Goal: Information Seeking & Learning: Learn about a topic

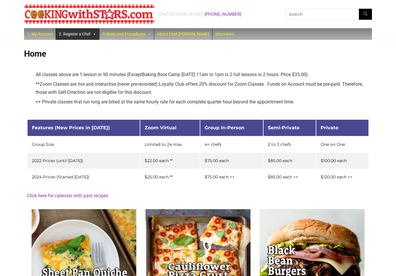
click at [90, 34] on link "2. Register a Chef" at bounding box center [77, 34] width 43 height 12
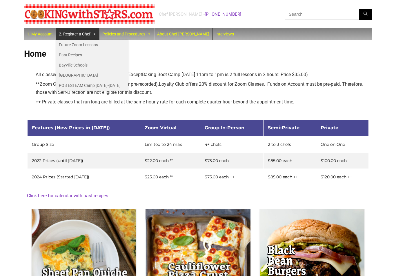
click at [98, 47] on link "Future Zoom Lessons" at bounding box center [92, 45] width 73 height 10
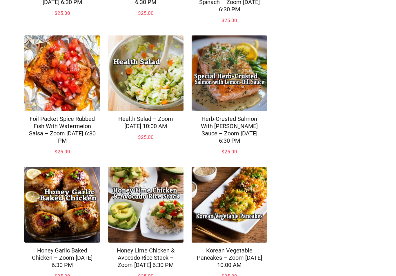
scroll to position [375, 0]
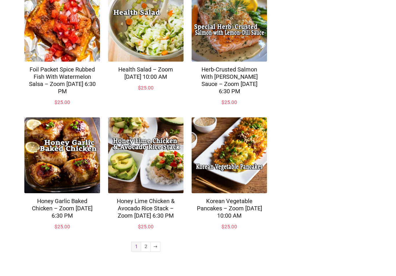
click at [147, 251] on link "2" at bounding box center [145, 246] width 9 height 9
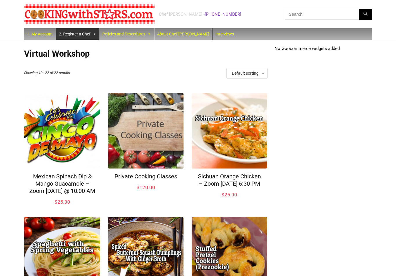
click at [67, 34] on link "2. Register a Chef" at bounding box center [77, 34] width 43 height 12
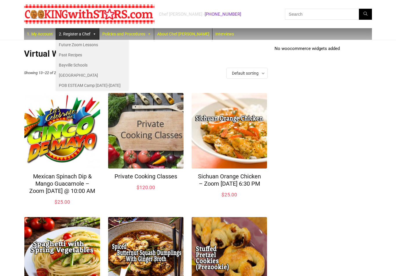
click at [58, 43] on link "Future Zoom Lessons" at bounding box center [92, 45] width 73 height 10
click at [61, 56] on link "Past Recipes" at bounding box center [92, 55] width 73 height 10
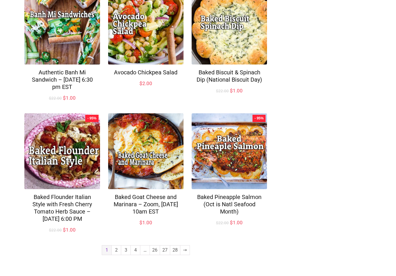
scroll to position [362, 0]
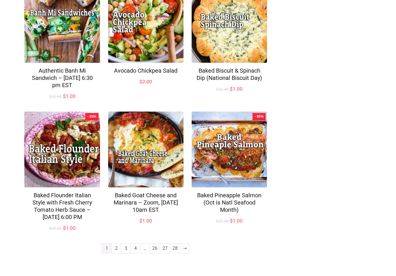
click at [116, 253] on link "2" at bounding box center [116, 247] width 9 height 9
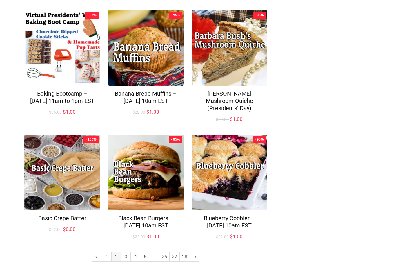
scroll to position [361, 0]
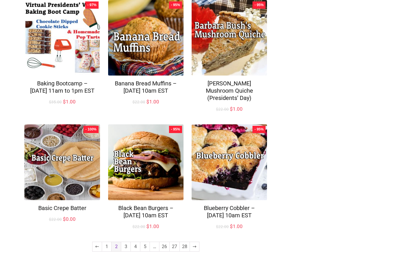
click at [129, 251] on link "3" at bounding box center [125, 246] width 9 height 9
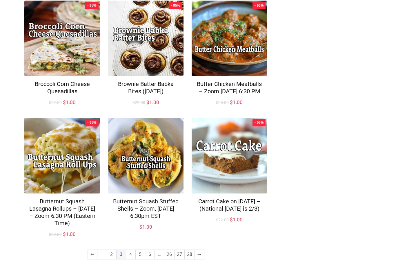
scroll to position [340, 0]
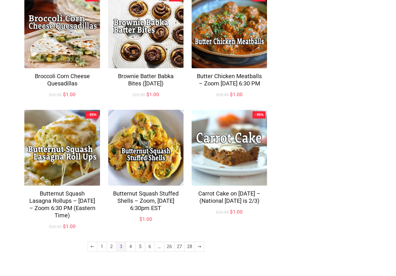
click at [133, 251] on link "4" at bounding box center [130, 246] width 9 height 9
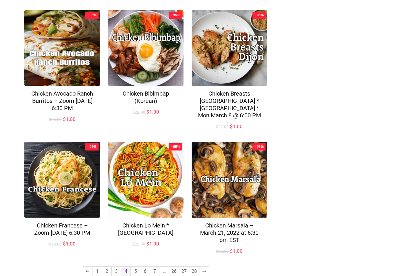
scroll to position [354, 0]
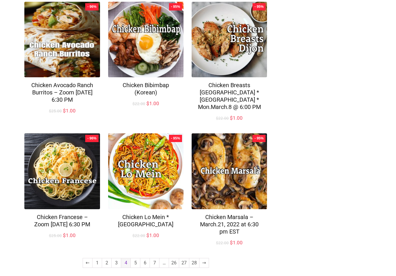
click at [137, 258] on link "5" at bounding box center [135, 262] width 9 height 9
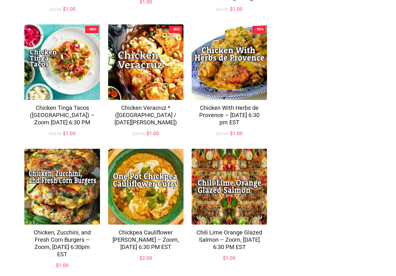
scroll to position [361, 0]
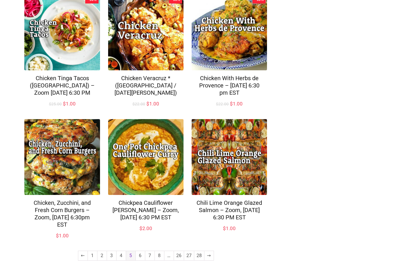
click at [142, 258] on link "6" at bounding box center [140, 255] width 9 height 9
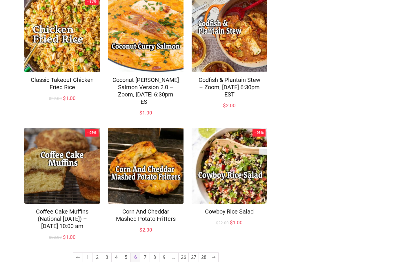
scroll to position [354, 0]
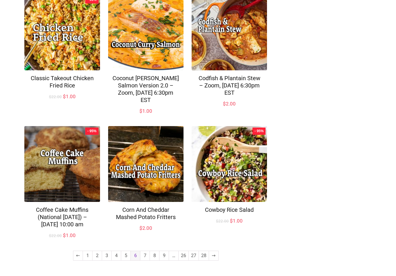
click at [146, 258] on link "7" at bounding box center [144, 255] width 9 height 9
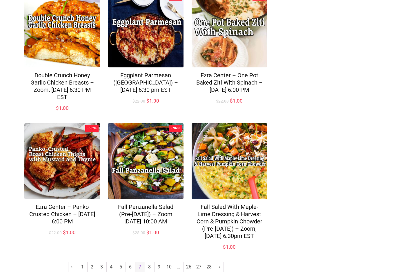
scroll to position [368, 0]
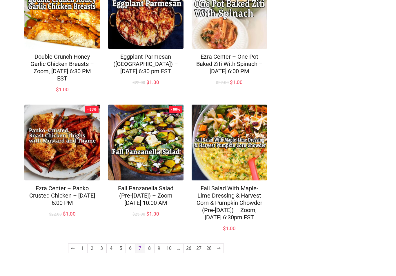
click at [152, 253] on link "8" at bounding box center [149, 247] width 9 height 9
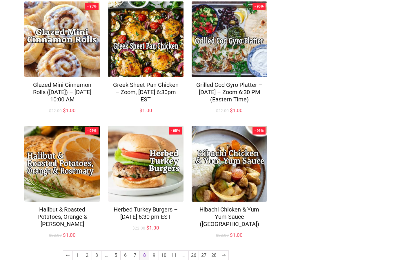
scroll to position [361, 0]
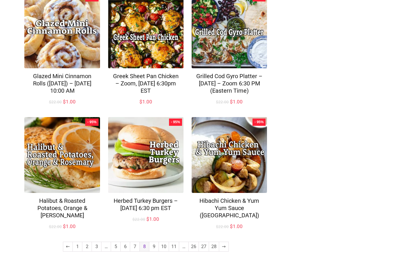
click at [153, 251] on link "9" at bounding box center [153, 246] width 9 height 9
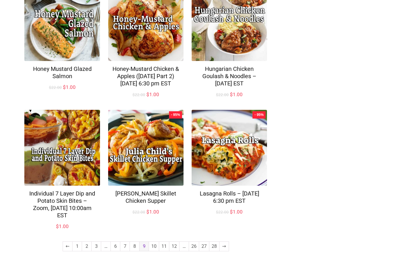
scroll to position [369, 0]
click at [155, 251] on link "10" at bounding box center [154, 246] width 10 height 9
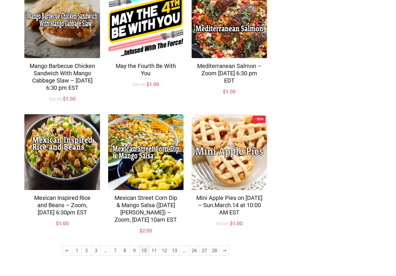
scroll to position [376, 0]
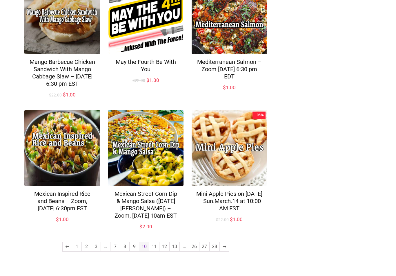
click at [166, 251] on link "12" at bounding box center [165, 246] width 10 height 9
click at [154, 245] on link "11" at bounding box center [154, 246] width 10 height 9
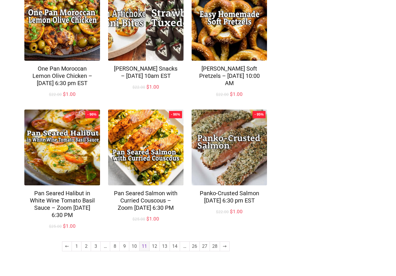
scroll to position [369, 0]
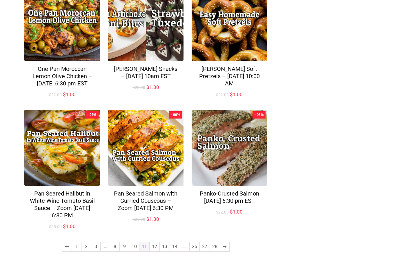
click at [154, 251] on link "12" at bounding box center [155, 246] width 10 height 9
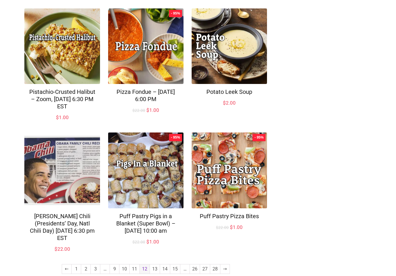
scroll to position [354, 0]
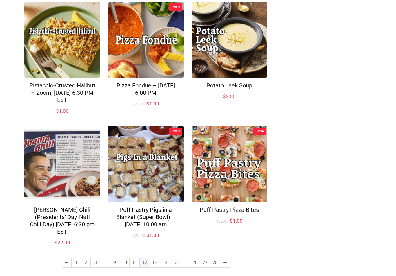
click at [155, 259] on link "13" at bounding box center [155, 262] width 10 height 9
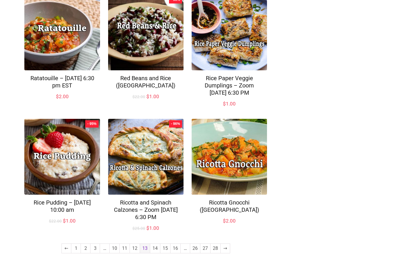
scroll to position [361, 0]
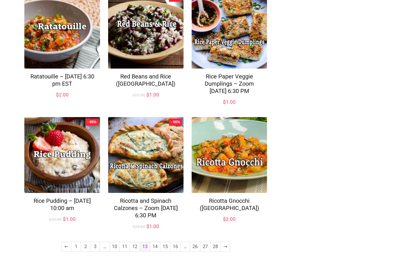
click at [158, 251] on link "14" at bounding box center [155, 246] width 10 height 9
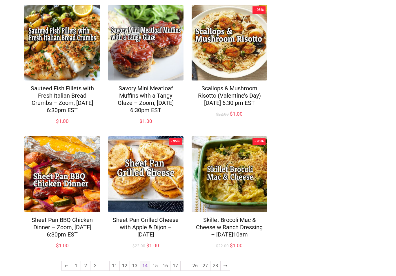
scroll to position [376, 0]
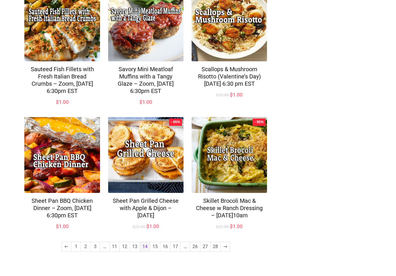
click at [158, 251] on link "15" at bounding box center [155, 246] width 10 height 9
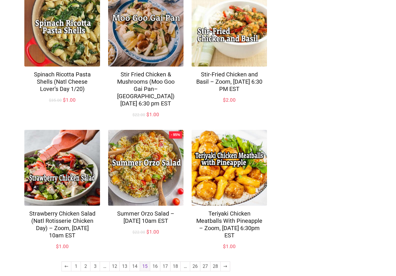
scroll to position [369, 0]
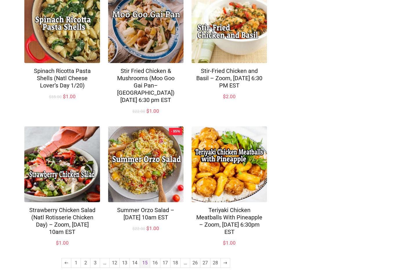
click at [155, 258] on link "16" at bounding box center [155, 262] width 10 height 9
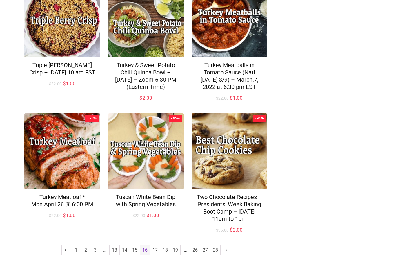
scroll to position [398, 0]
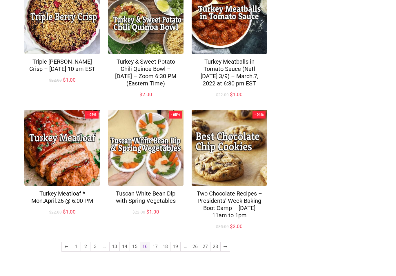
click at [155, 251] on link "17" at bounding box center [155, 246] width 10 height 9
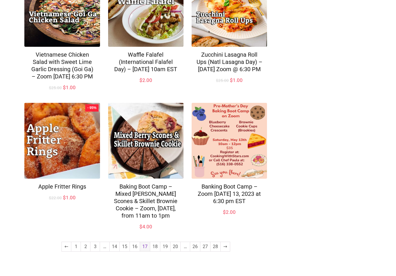
scroll to position [390, 0]
click at [154, 251] on link "18" at bounding box center [155, 246] width 10 height 9
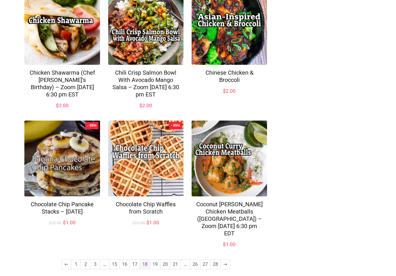
scroll to position [375, 0]
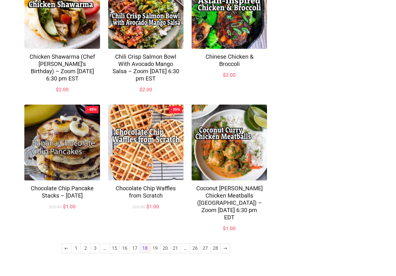
click at [167, 253] on link "20" at bounding box center [165, 247] width 10 height 9
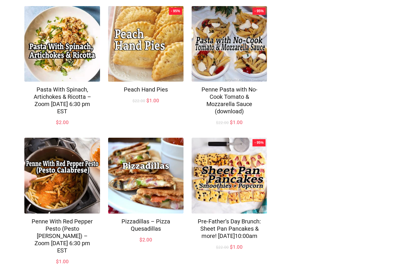
scroll to position [375, 0]
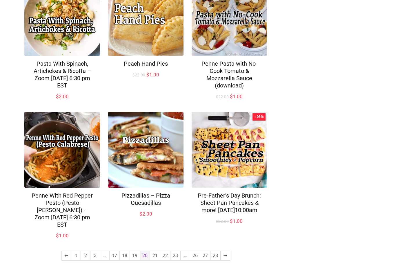
click at [156, 258] on link "21" at bounding box center [155, 255] width 10 height 9
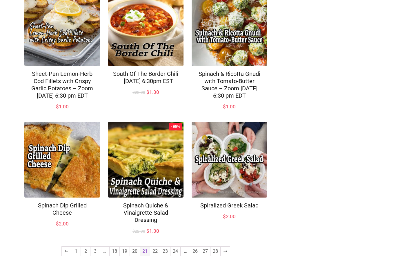
scroll to position [361, 0]
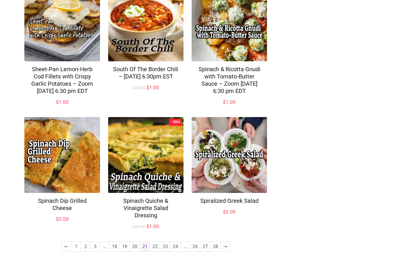
click at [154, 251] on link "22" at bounding box center [155, 246] width 10 height 9
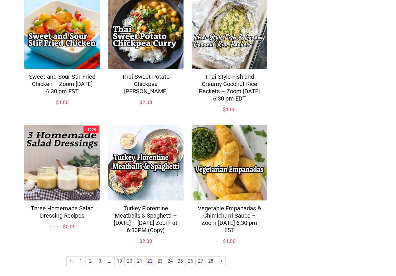
scroll to position [368, 0]
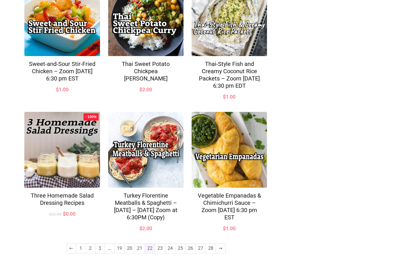
click at [163, 253] on link "23" at bounding box center [160, 247] width 10 height 9
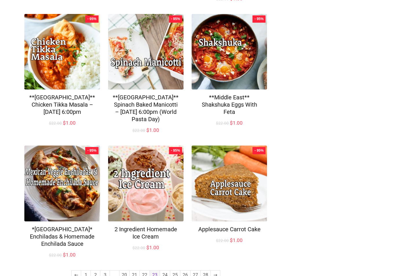
scroll to position [354, 0]
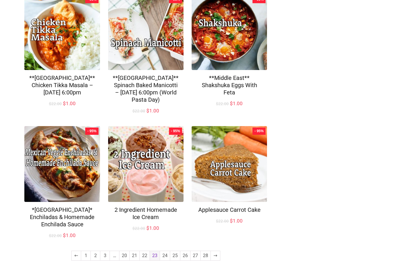
click at [167, 259] on link "24" at bounding box center [165, 255] width 10 height 9
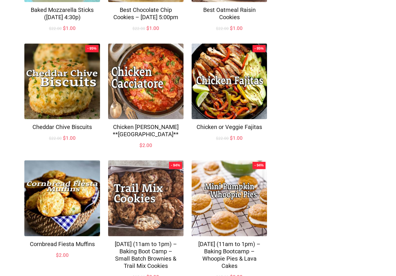
scroll to position [340, 0]
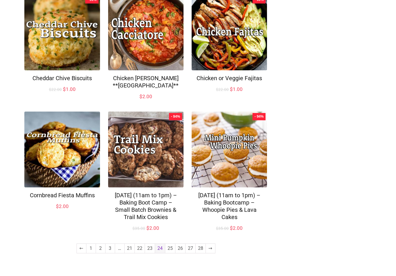
click at [169, 253] on link "25" at bounding box center [170, 247] width 10 height 9
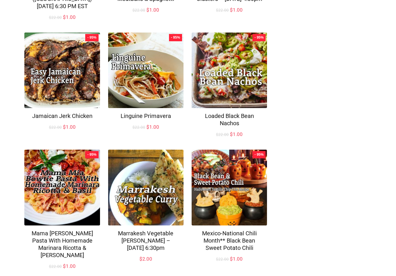
scroll to position [333, 0]
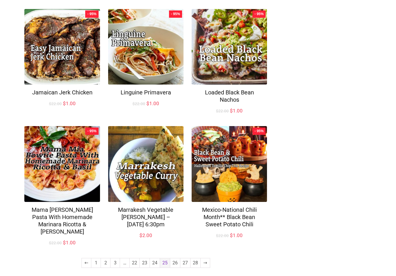
click at [175, 259] on link "26" at bounding box center [175, 262] width 10 height 9
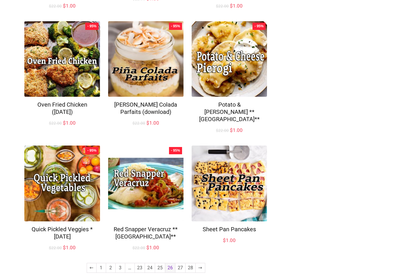
scroll to position [325, 0]
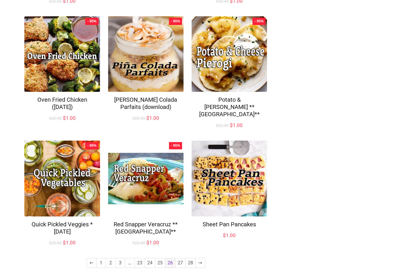
click at [179, 259] on link "27" at bounding box center [181, 262] width 10 height 9
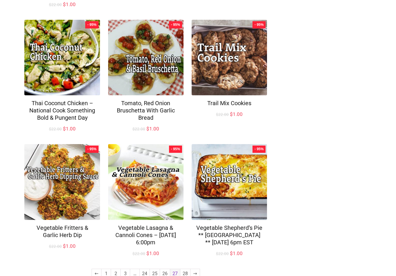
scroll to position [340, 0]
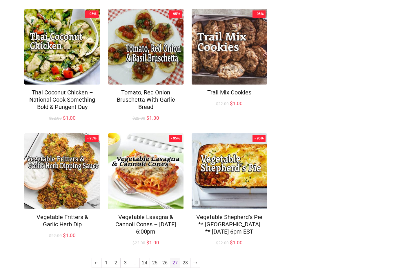
click at [183, 259] on link "28" at bounding box center [186, 262] width 10 height 9
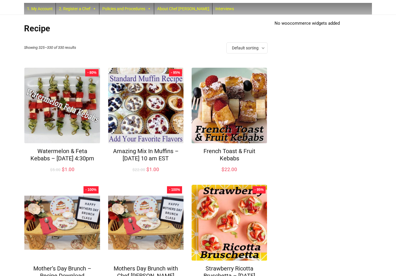
scroll to position [91, 0]
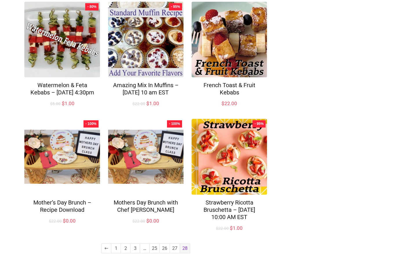
click at [174, 253] on link "27" at bounding box center [175, 247] width 10 height 9
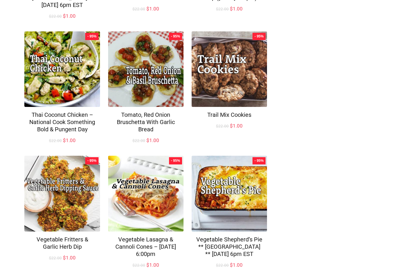
scroll to position [340, 0]
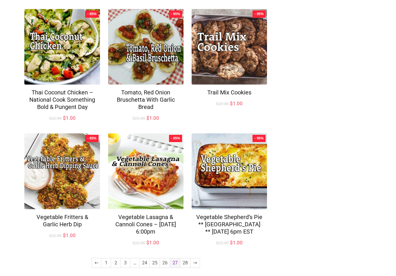
click at [106, 258] on link "1" at bounding box center [106, 262] width 9 height 9
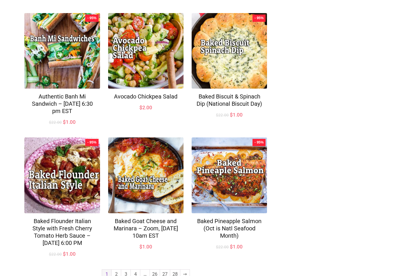
scroll to position [362, 0]
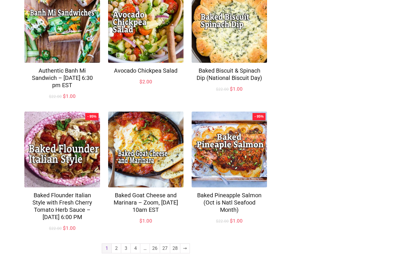
click at [114, 253] on link "2" at bounding box center [116, 247] width 9 height 9
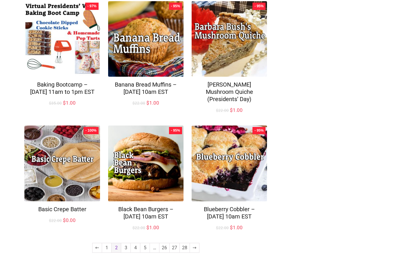
scroll to position [361, 0]
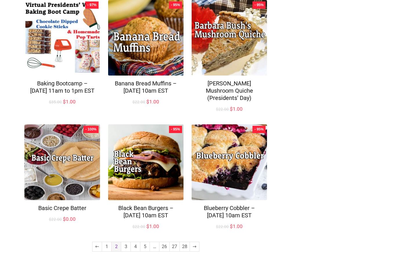
click at [127, 251] on link "3" at bounding box center [125, 246] width 9 height 9
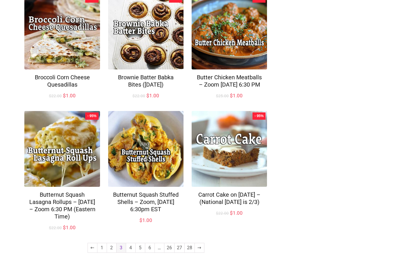
scroll to position [340, 0]
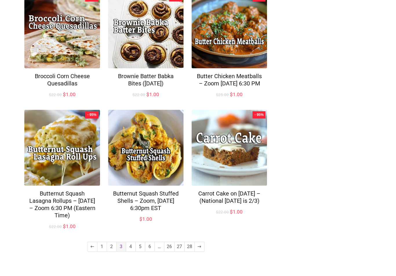
click at [131, 251] on link "4" at bounding box center [130, 246] width 9 height 9
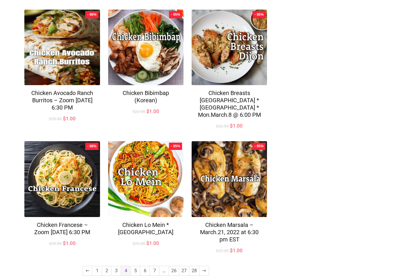
scroll to position [354, 0]
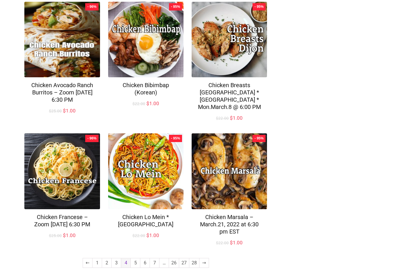
click at [138, 258] on link "5" at bounding box center [135, 262] width 9 height 9
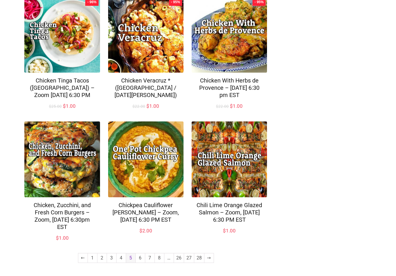
scroll to position [361, 0]
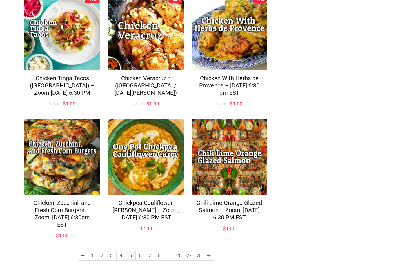
click at [141, 259] on link "6" at bounding box center [140, 255] width 9 height 9
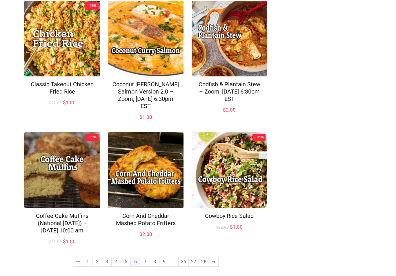
scroll to position [354, 0]
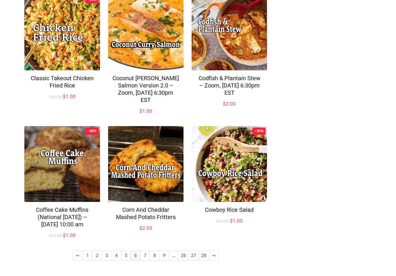
click at [147, 257] on link "7" at bounding box center [144, 255] width 9 height 9
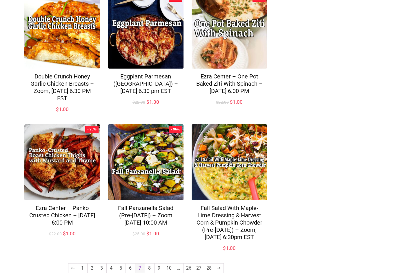
scroll to position [368, 0]
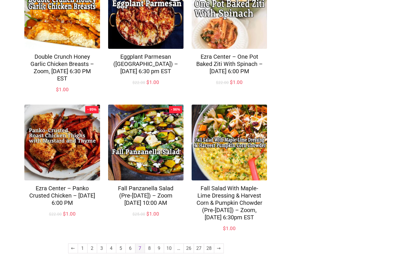
click at [150, 253] on link "8" at bounding box center [149, 247] width 9 height 9
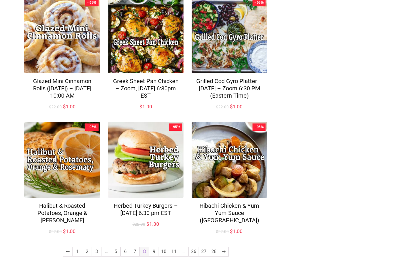
scroll to position [361, 0]
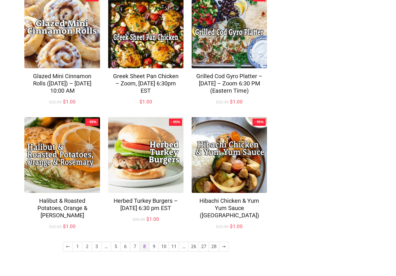
click at [154, 251] on link "9" at bounding box center [153, 246] width 9 height 9
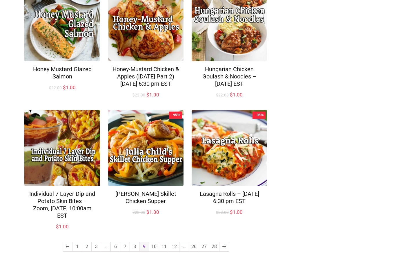
scroll to position [369, 0]
click at [155, 251] on link "10" at bounding box center [154, 246] width 10 height 9
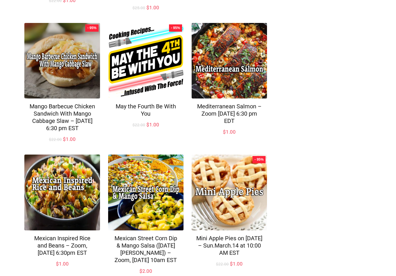
scroll to position [376, 0]
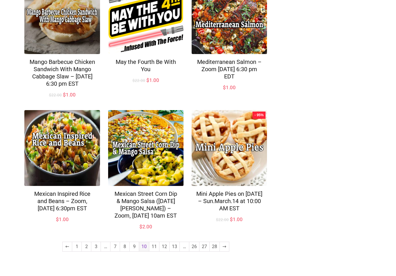
click at [162, 251] on link "12" at bounding box center [165, 246] width 10 height 9
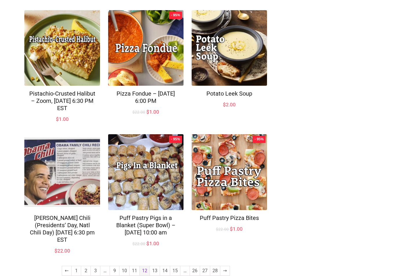
scroll to position [354, 0]
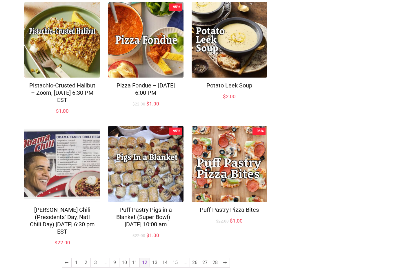
click at [156, 259] on link "13" at bounding box center [155, 262] width 10 height 9
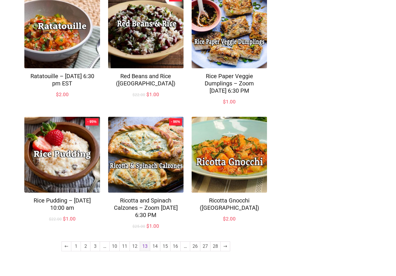
scroll to position [361, 0]
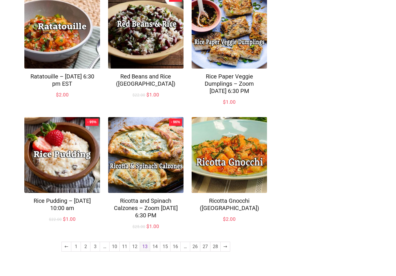
click at [154, 251] on link "14" at bounding box center [155, 246] width 10 height 9
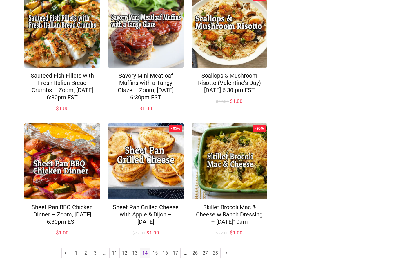
scroll to position [376, 0]
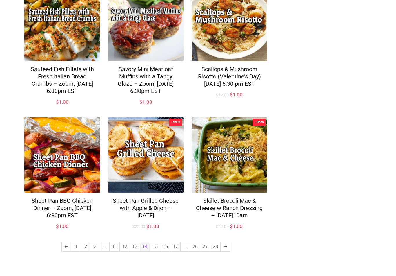
click at [154, 251] on link "15" at bounding box center [155, 246] width 10 height 9
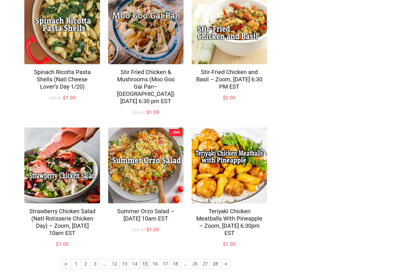
scroll to position [369, 0]
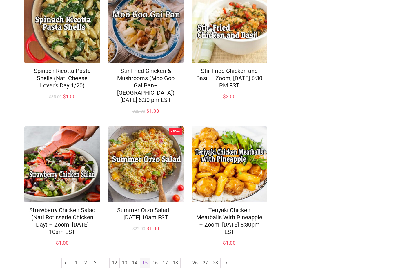
click at [151, 260] on link "16" at bounding box center [155, 262] width 10 height 9
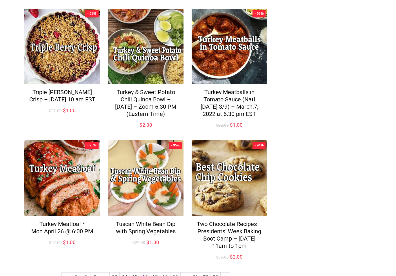
scroll to position [398, 0]
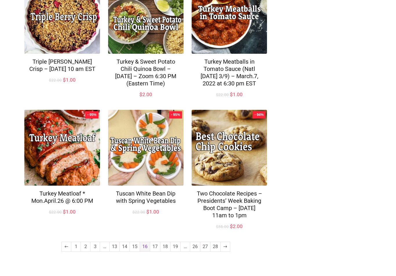
click at [154, 251] on link "17" at bounding box center [155, 246] width 10 height 9
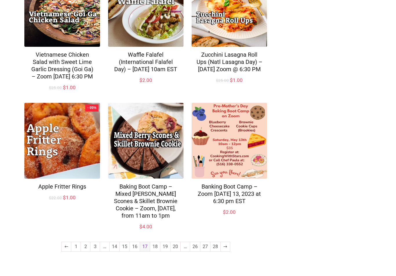
scroll to position [390, 0]
click at [157, 251] on link "18" at bounding box center [155, 246] width 10 height 9
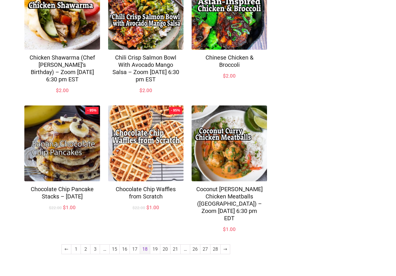
scroll to position [375, 0]
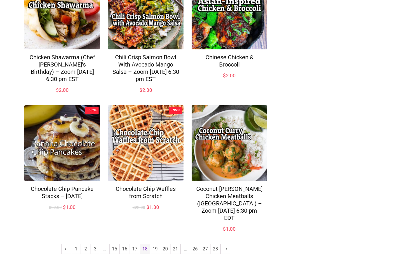
click at [154, 253] on link "19" at bounding box center [155, 248] width 10 height 9
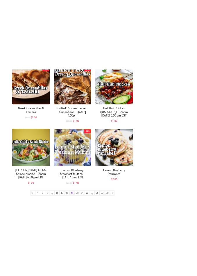
scroll to position [652, 0]
